Goal: Task Accomplishment & Management: Manage account settings

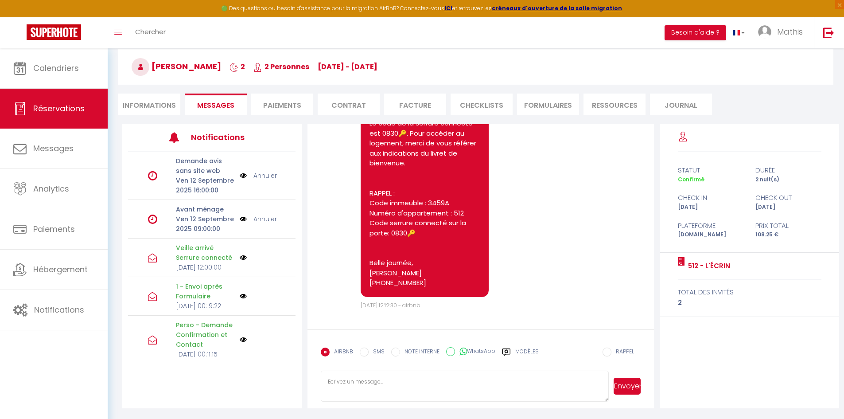
scroll to position [974, 0]
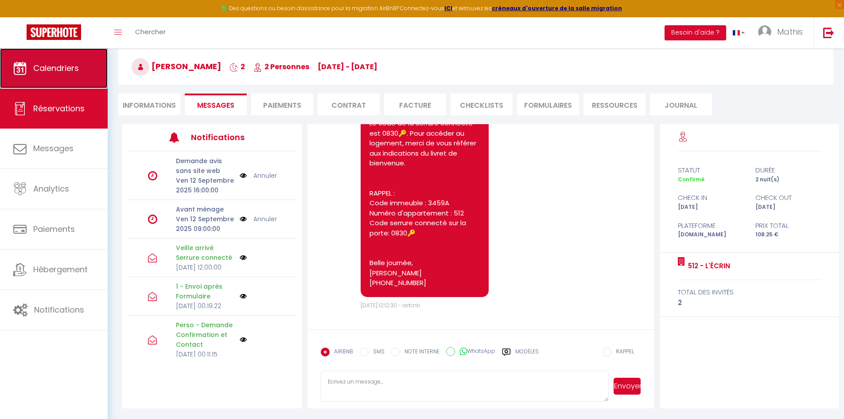
click at [90, 83] on link "Calendriers" at bounding box center [54, 68] width 108 height 40
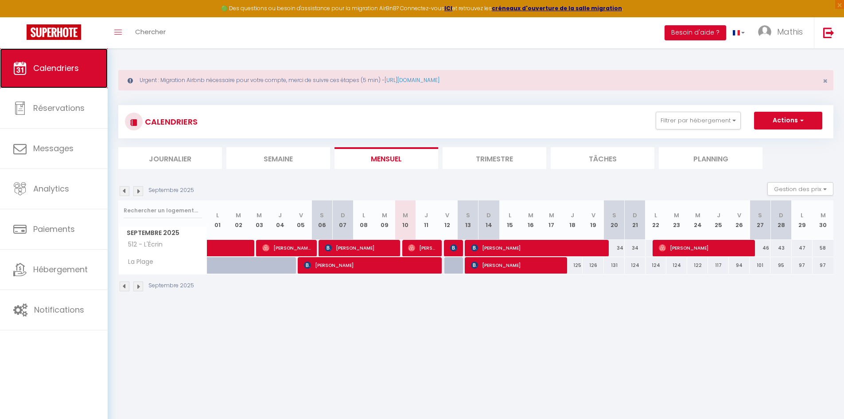
click at [70, 56] on link "Calendriers" at bounding box center [54, 68] width 108 height 40
click at [728, 122] on button "Filtrer par hébergement" at bounding box center [698, 121] width 85 height 18
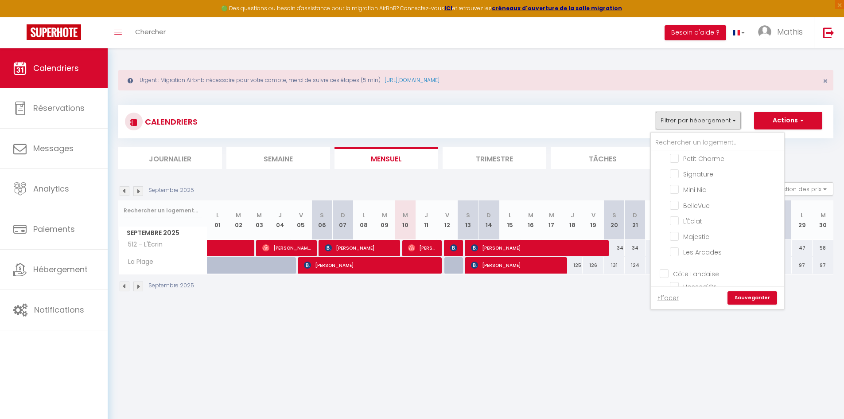
scroll to position [487, 0]
click at [698, 232] on input "Majestic" at bounding box center [725, 234] width 111 height 9
checkbox input "true"
checkbox input "false"
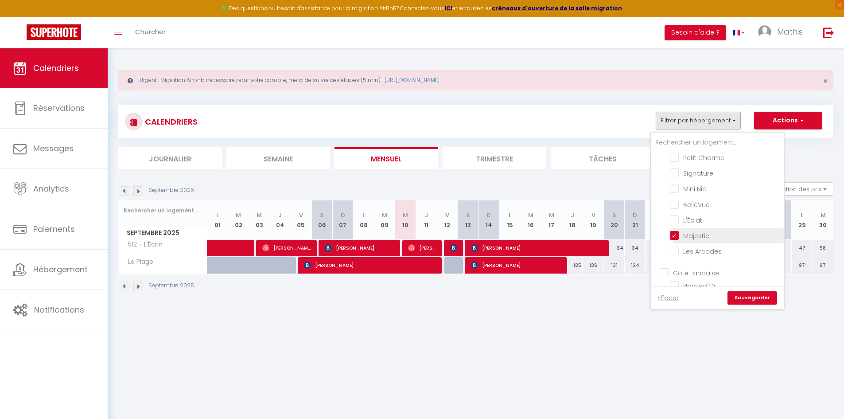
checkbox input "false"
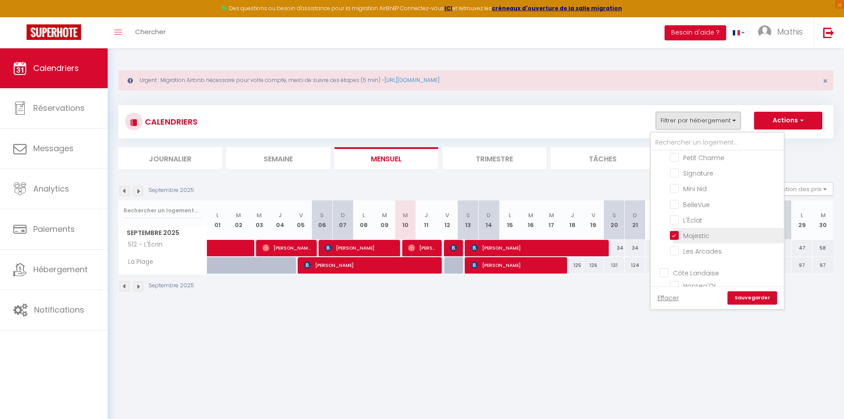
checkbox input "false"
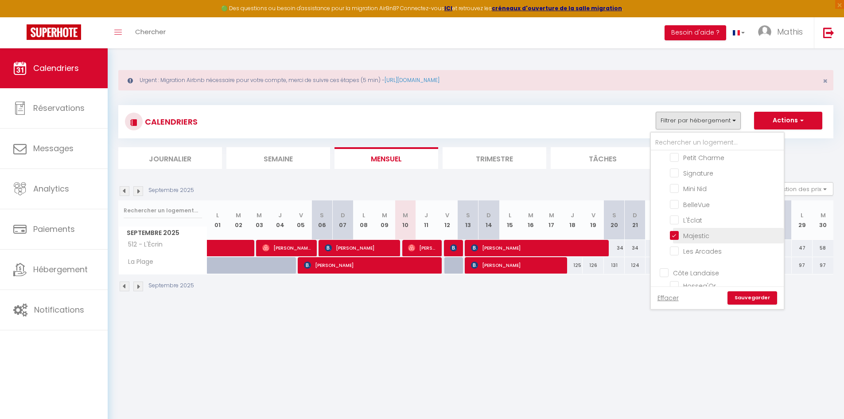
checkbox input "false"
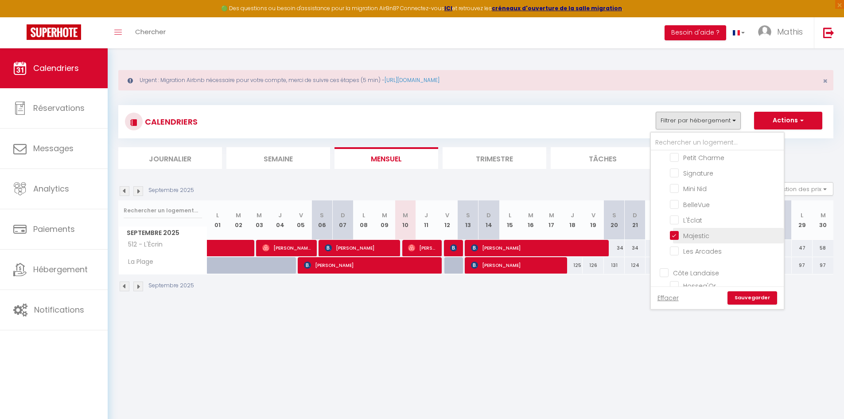
checkbox input "false"
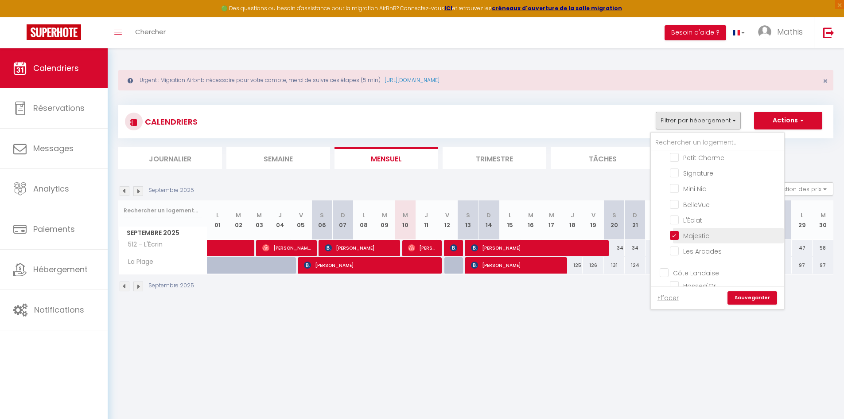
checkbox input "false"
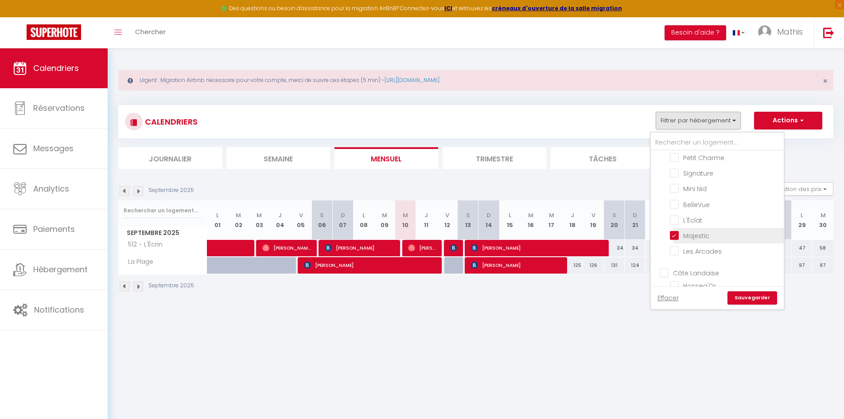
checkbox input "false"
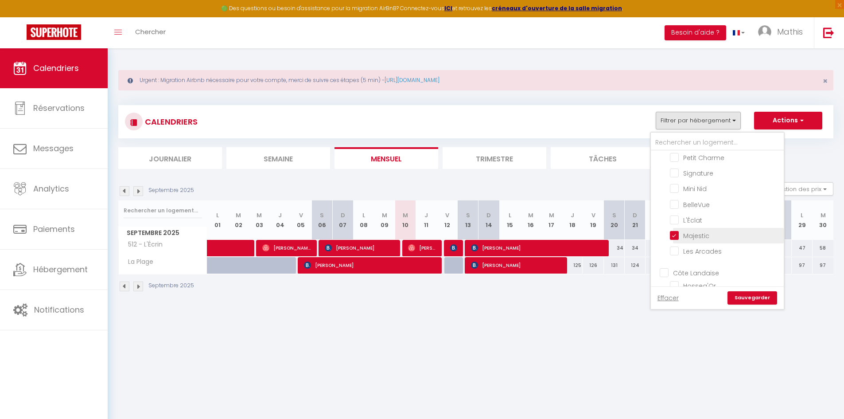
checkbox input "false"
click at [759, 298] on link "Sauvegarder" at bounding box center [753, 297] width 50 height 13
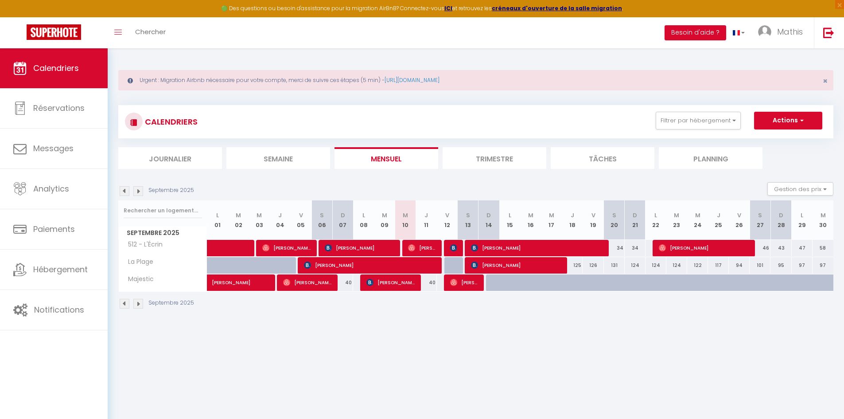
click at [137, 190] on img at bounding box center [138, 191] width 10 height 10
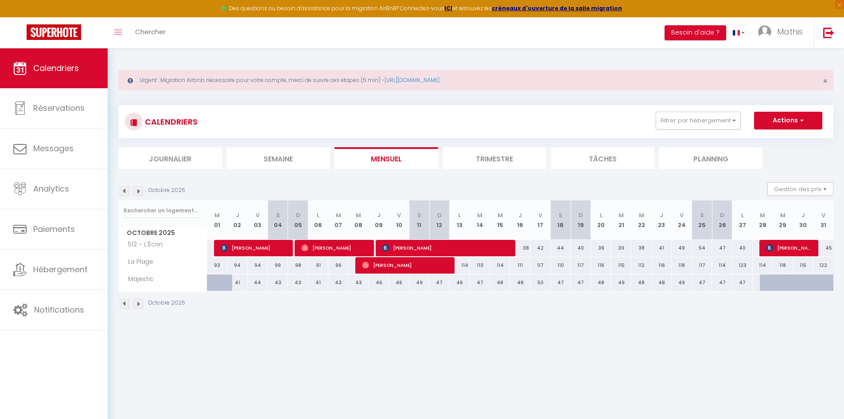
click at [141, 191] on img at bounding box center [138, 191] width 10 height 10
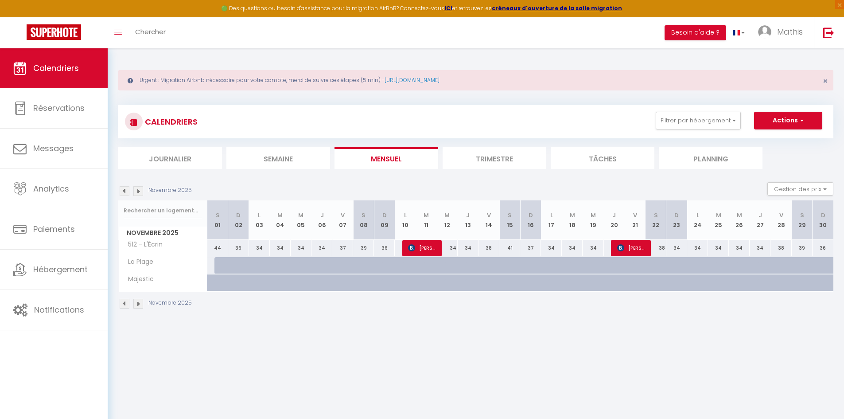
click at [126, 191] on img at bounding box center [125, 191] width 10 height 10
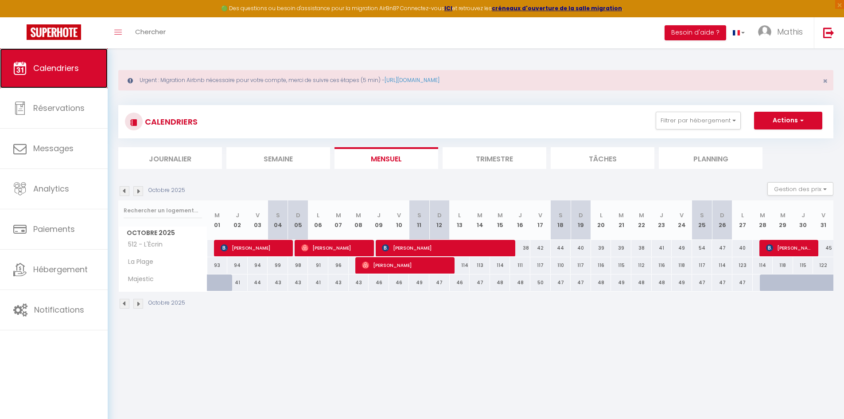
click at [66, 60] on link "Calendriers" at bounding box center [54, 68] width 108 height 40
click at [121, 193] on img at bounding box center [125, 191] width 10 height 10
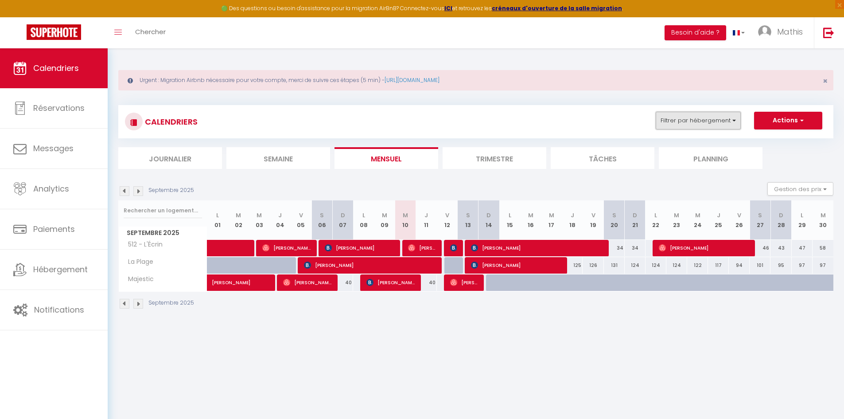
click at [721, 128] on button "Filtrer par hébergement" at bounding box center [698, 121] width 85 height 18
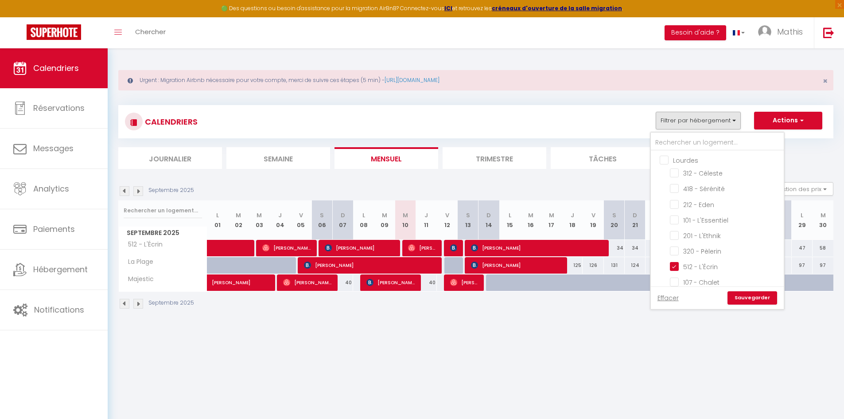
click at [692, 163] on input "Lourdes" at bounding box center [726, 159] width 133 height 9
checkbox input "true"
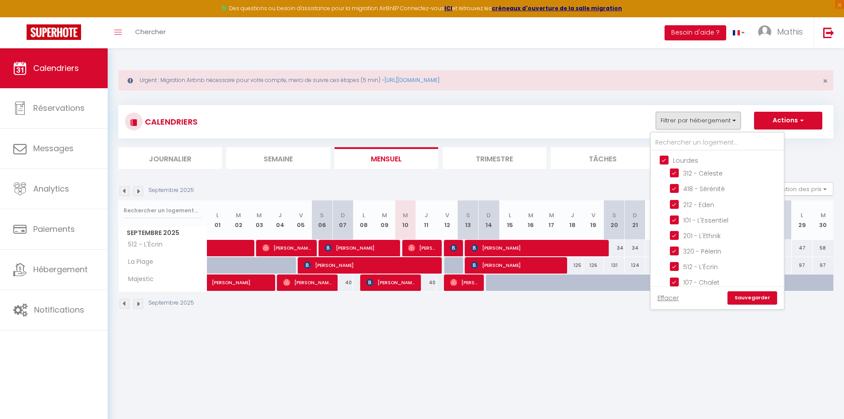
checkbox input "true"
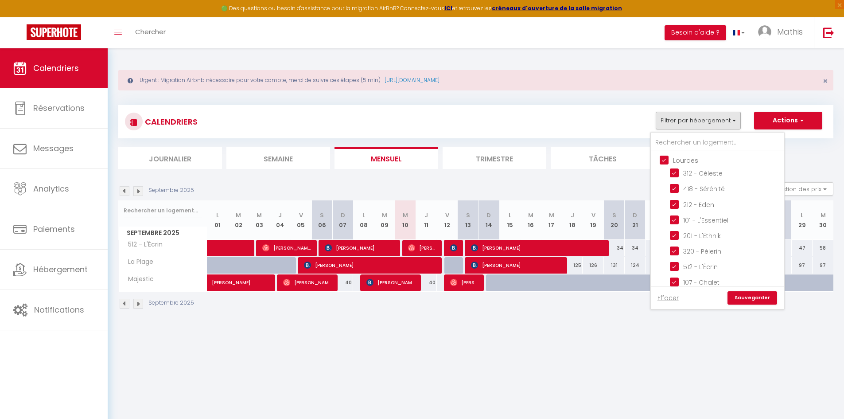
checkbox input "true"
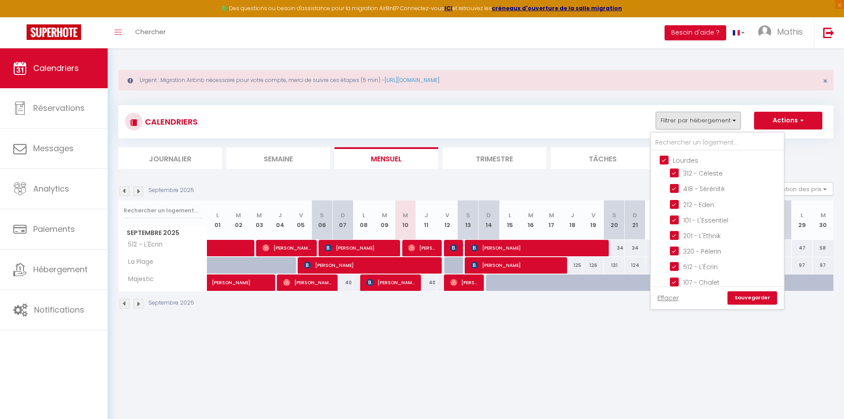
checkbox input "true"
checkbox input "false"
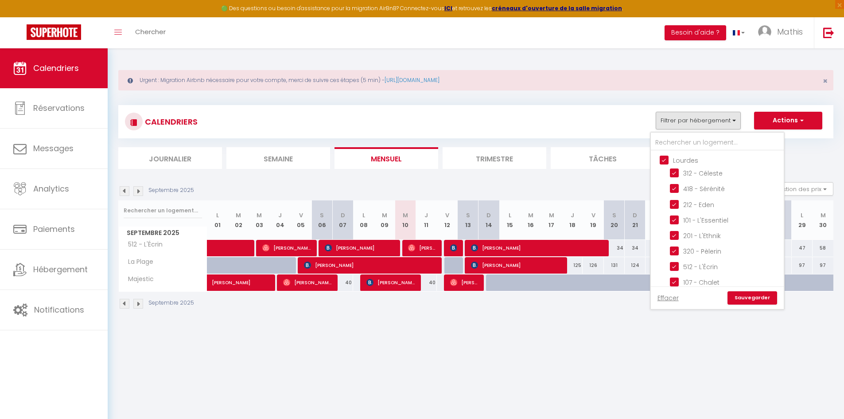
checkbox input "false"
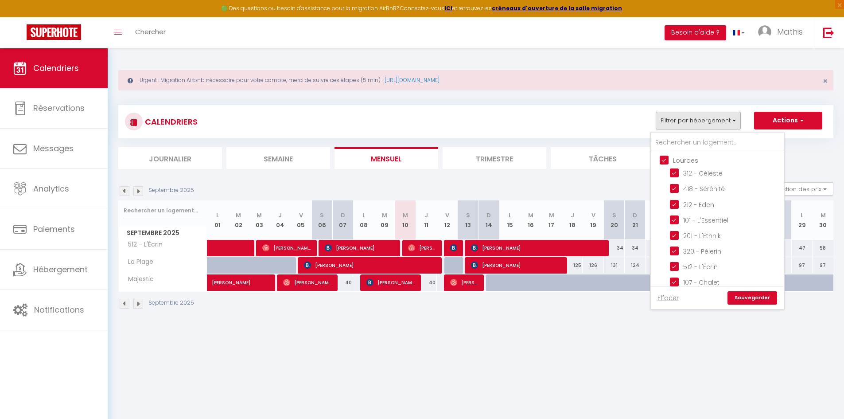
checkbox input "false"
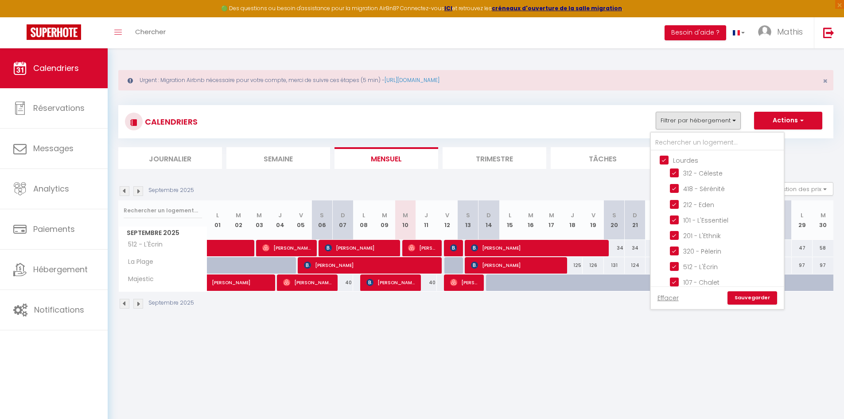
checkbox input "false"
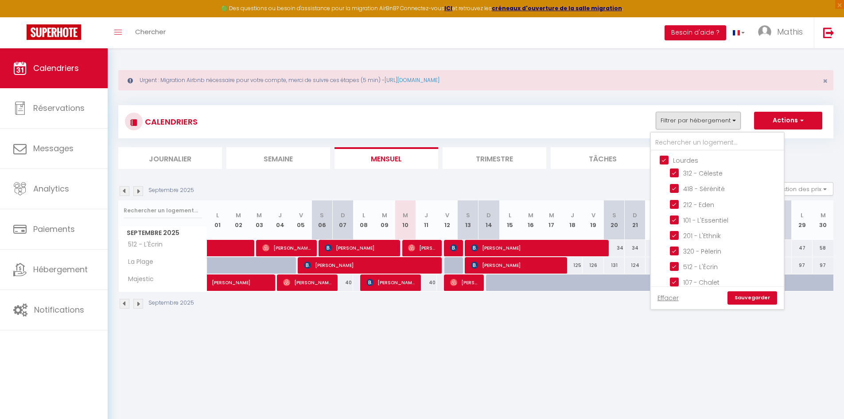
click at [692, 163] on input "Lourdes" at bounding box center [726, 159] width 133 height 9
checkbox input "false"
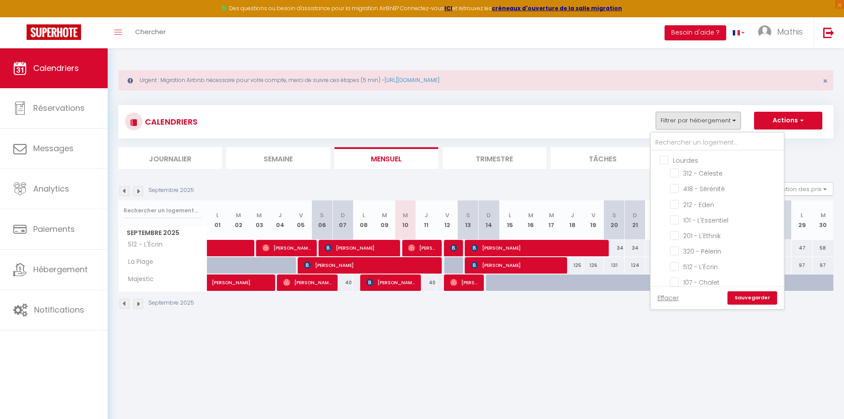
checkbox input "false"
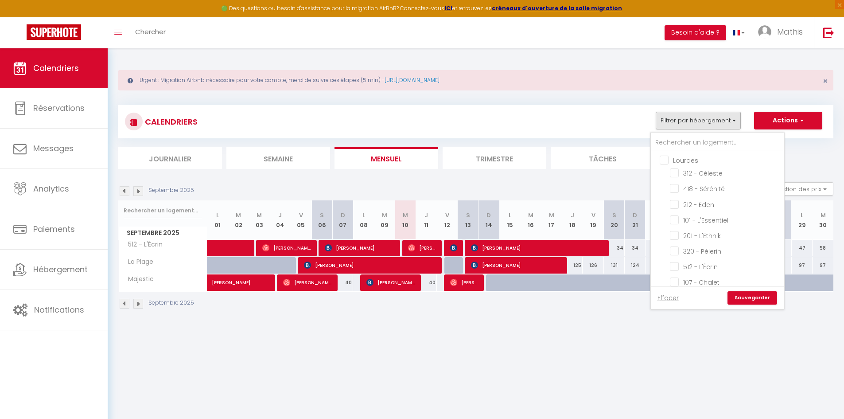
checkbox input "false"
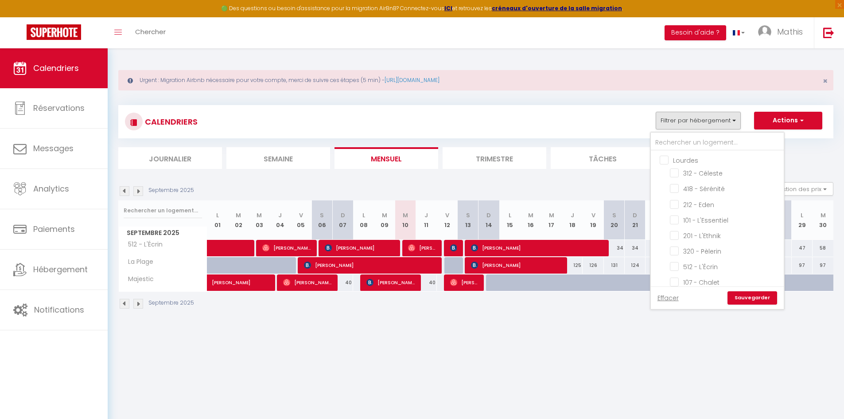
checkbox input "false"
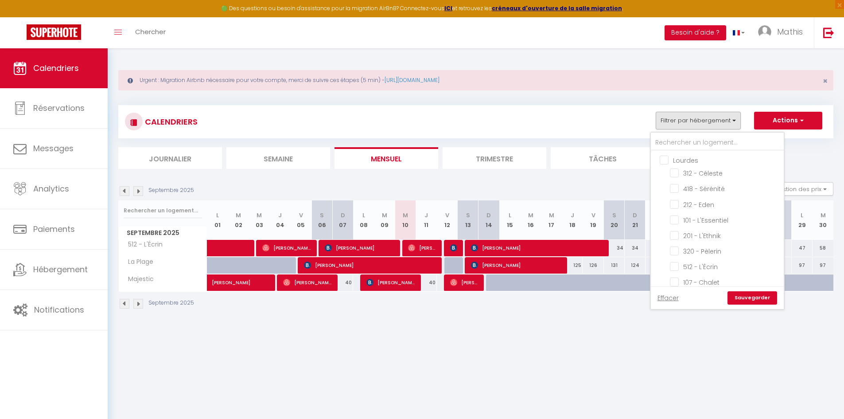
checkbox input "false"
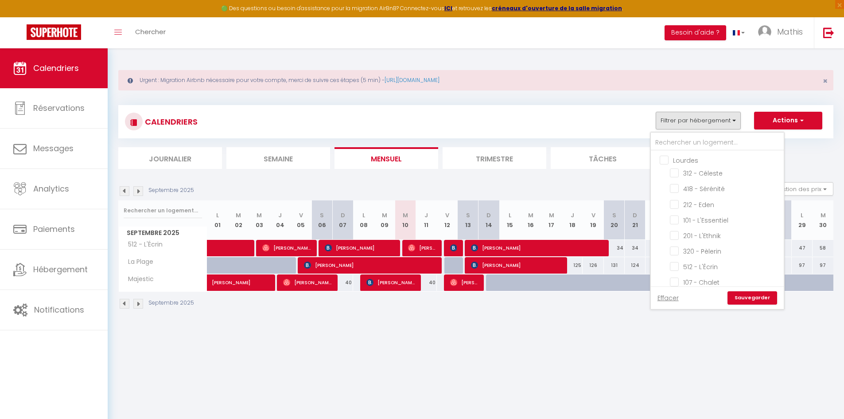
checkbox input "false"
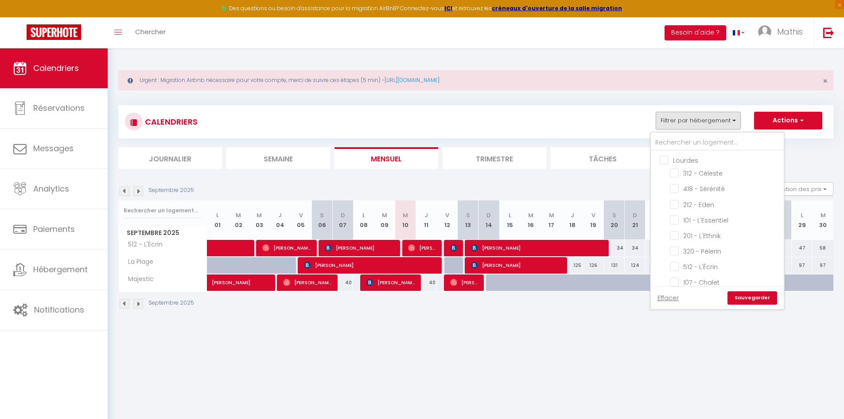
checkbox input "false"
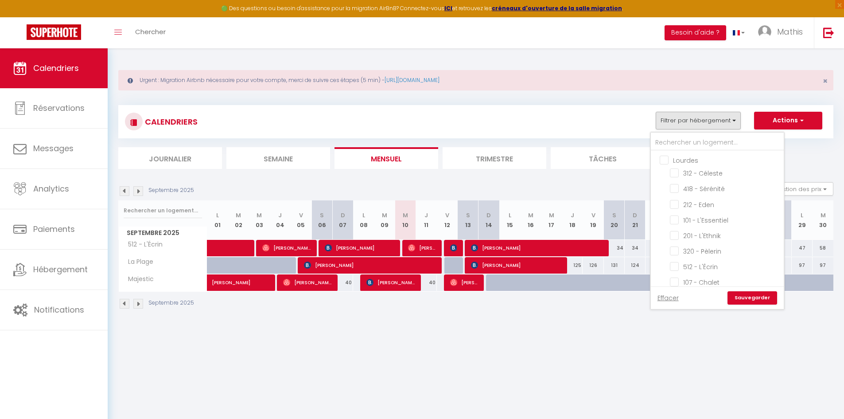
checkbox input "false"
click at [709, 196] on input "Pays Basque" at bounding box center [726, 196] width 133 height 9
checkbox input "true"
checkbox input "false"
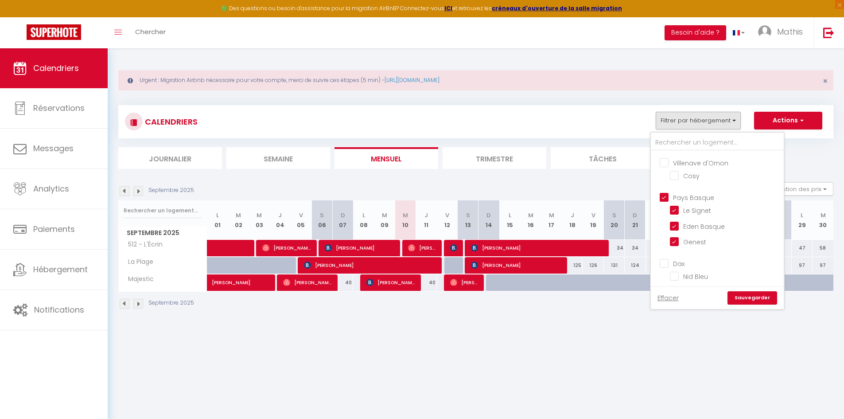
checkbox input "true"
checkbox input "false"
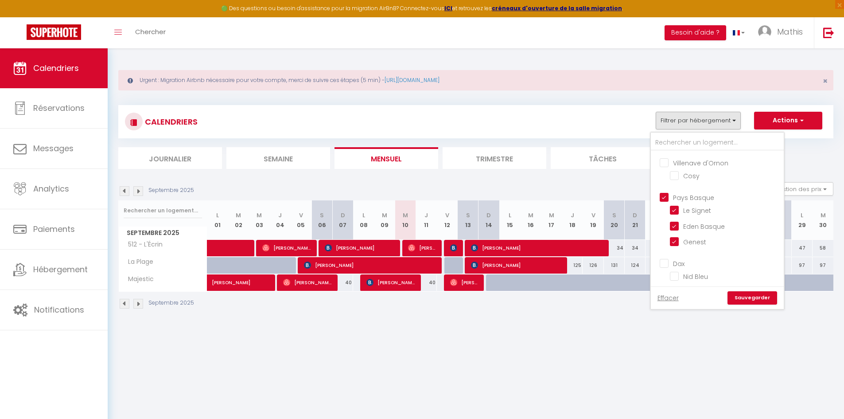
checkbox input "false"
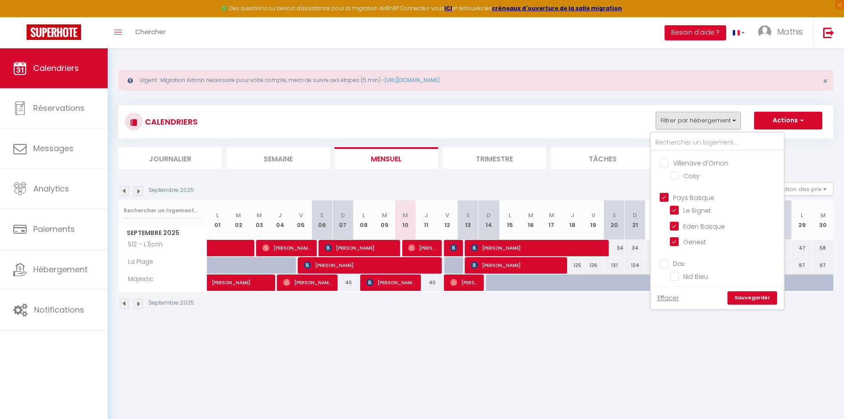
checkbox input "false"
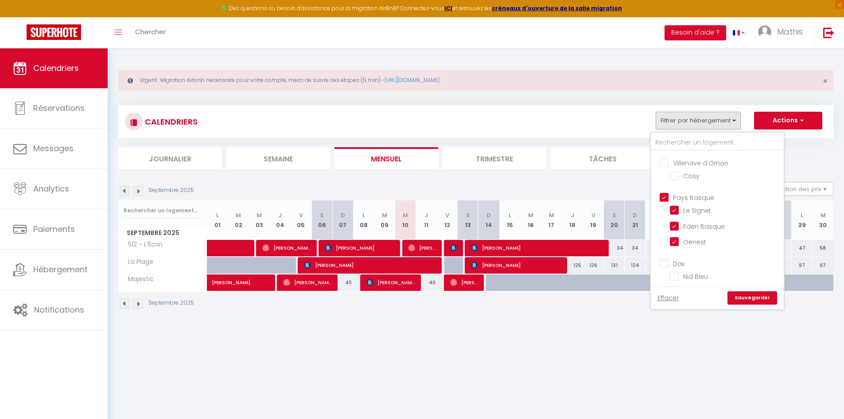
checkbox input "false"
click at [695, 199] on input "Pays Basque" at bounding box center [726, 196] width 133 height 9
checkbox input "false"
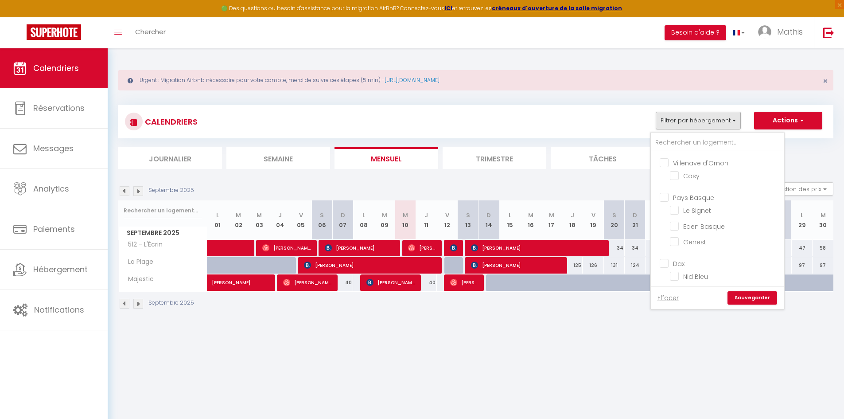
checkbox input "false"
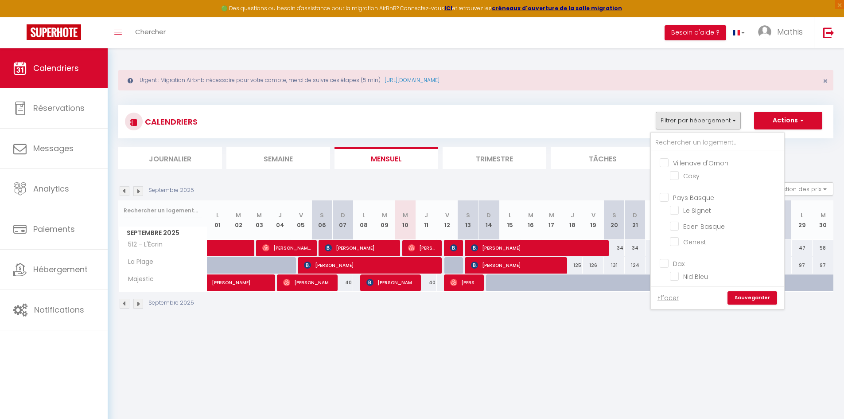
checkbox input "false"
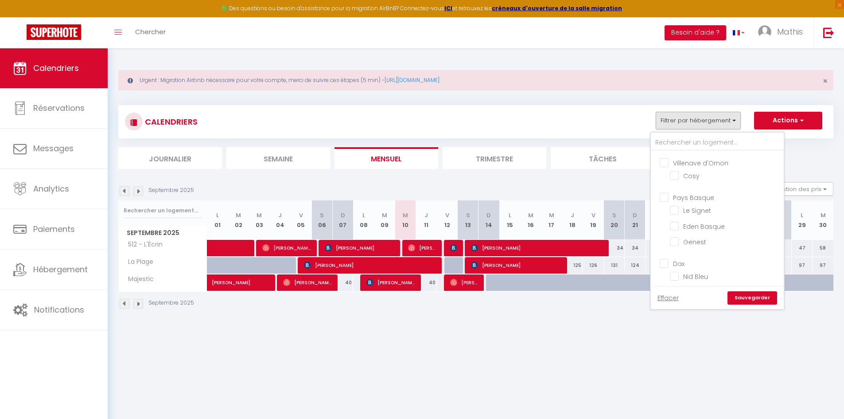
checkbox input "false"
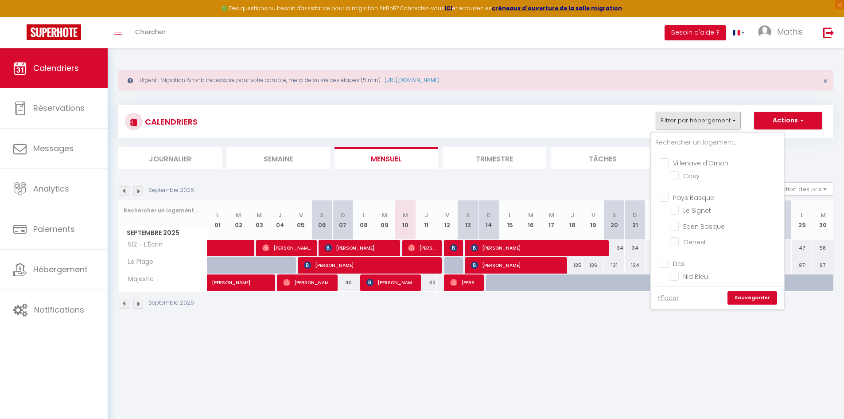
checkbox input "false"
click at [681, 175] on input "Dax" at bounding box center [726, 174] width 133 height 9
checkbox input "true"
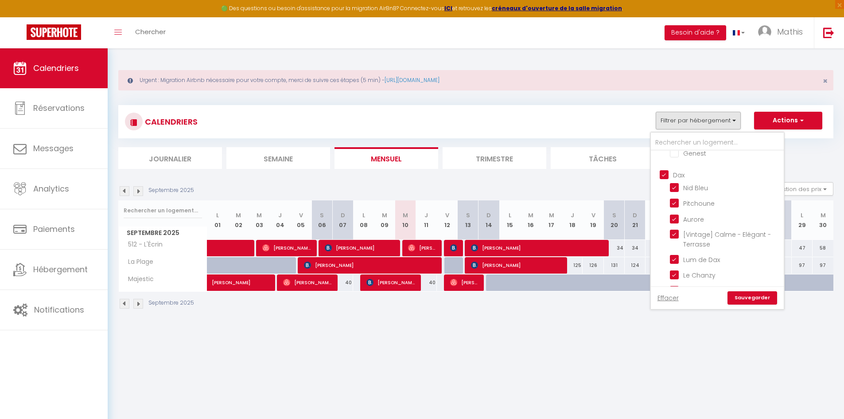
checkbox input "false"
checkbox input "true"
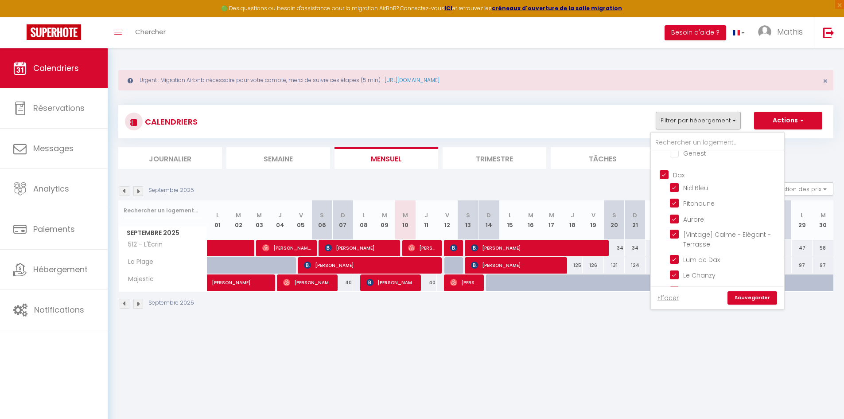
checkbox input "true"
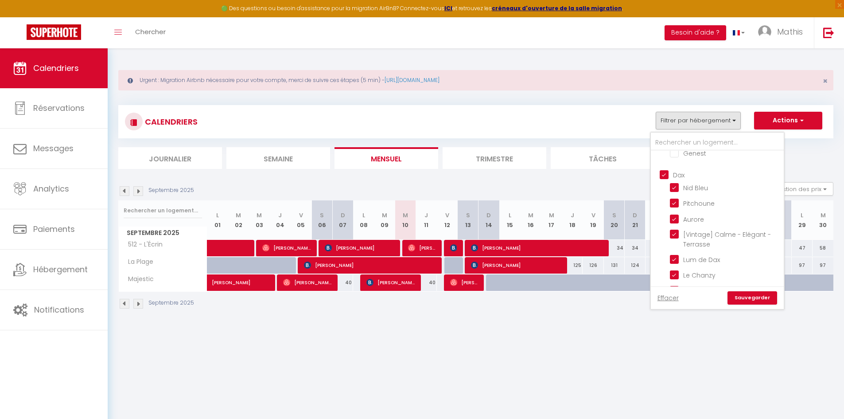
checkbox input "true"
checkbox input "false"
checkbox input "true"
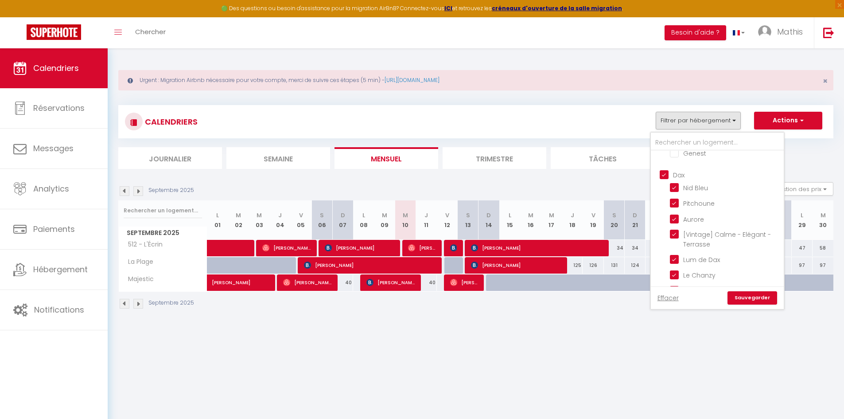
click at [751, 295] on link "Sauvegarder" at bounding box center [753, 297] width 50 height 13
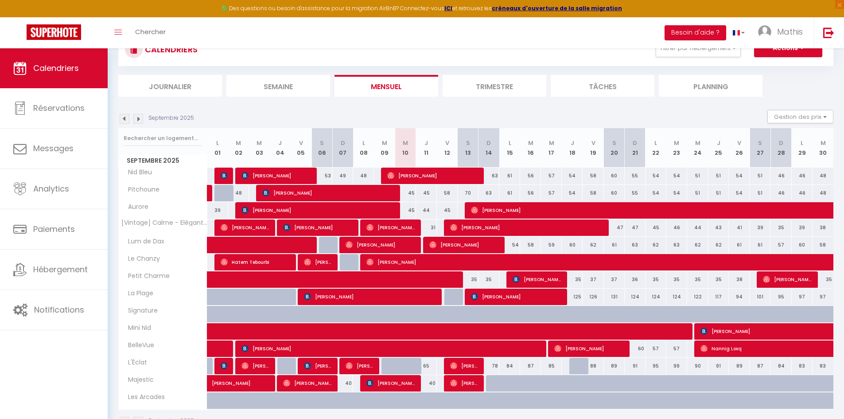
scroll to position [100, 0]
